Goal: Transaction & Acquisition: Purchase product/service

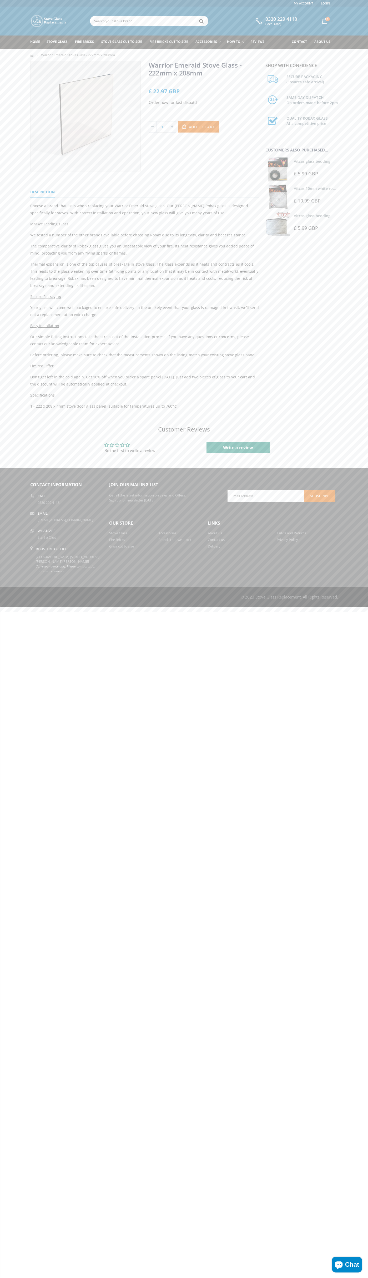
click at [216, 540] on link "Contact us" at bounding box center [216, 539] width 17 height 5
click at [202, 127] on span "Add to Cart" at bounding box center [202, 126] width 26 height 5
click at [327, 21] on span "0" at bounding box center [328, 19] width 4 height 4
click at [316, 90] on span "Checkout" at bounding box center [315, 90] width 19 height 6
click at [327, 21] on span "0" at bounding box center [328, 19] width 4 height 4
